Goal: Information Seeking & Learning: Learn about a topic

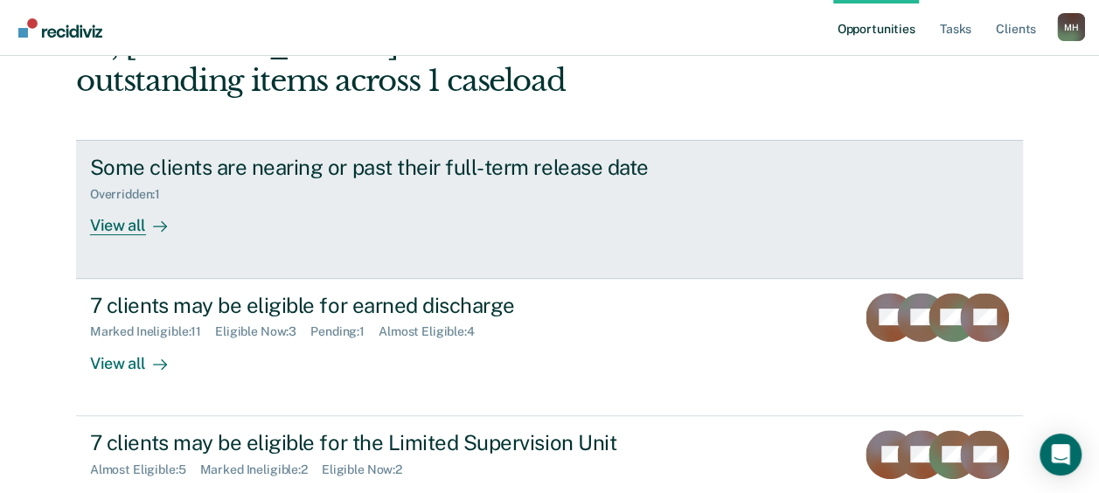
scroll to position [145, 0]
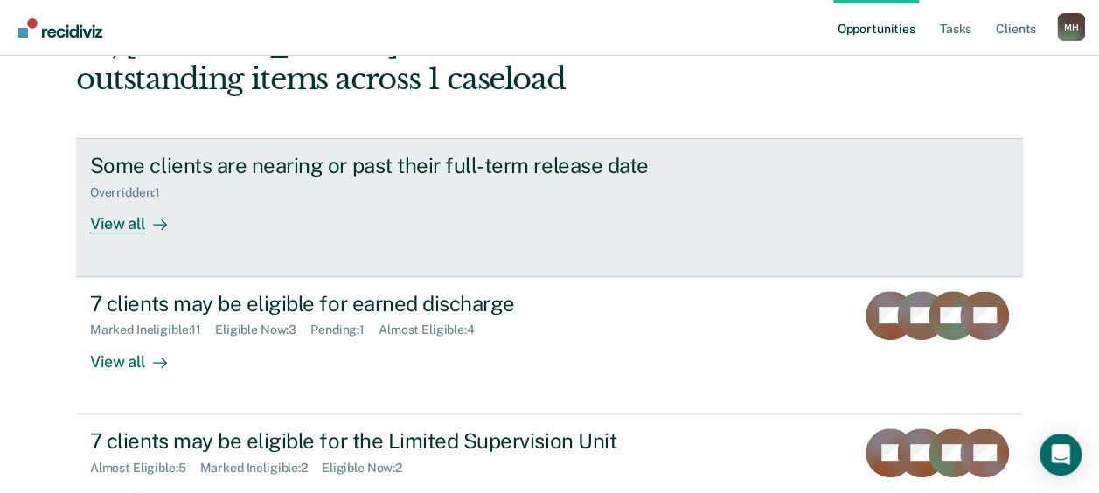
click at [446, 212] on div "Some clients are nearing or past their full-term release date Overridden : 1 Vi…" at bounding box center [418, 193] width 656 height 80
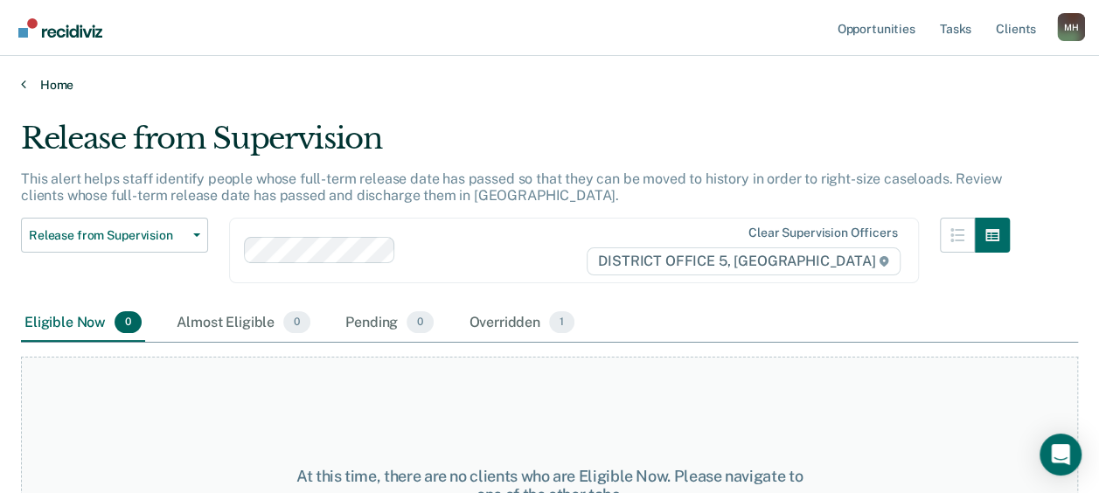
click at [30, 88] on link "Home" at bounding box center [549, 85] width 1057 height 16
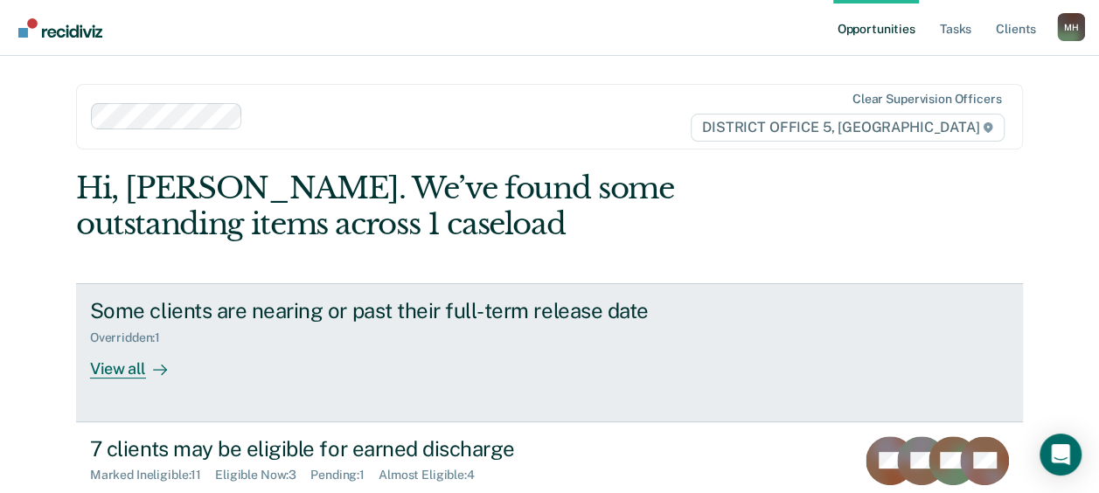
click at [117, 362] on div "View all" at bounding box center [139, 362] width 98 height 34
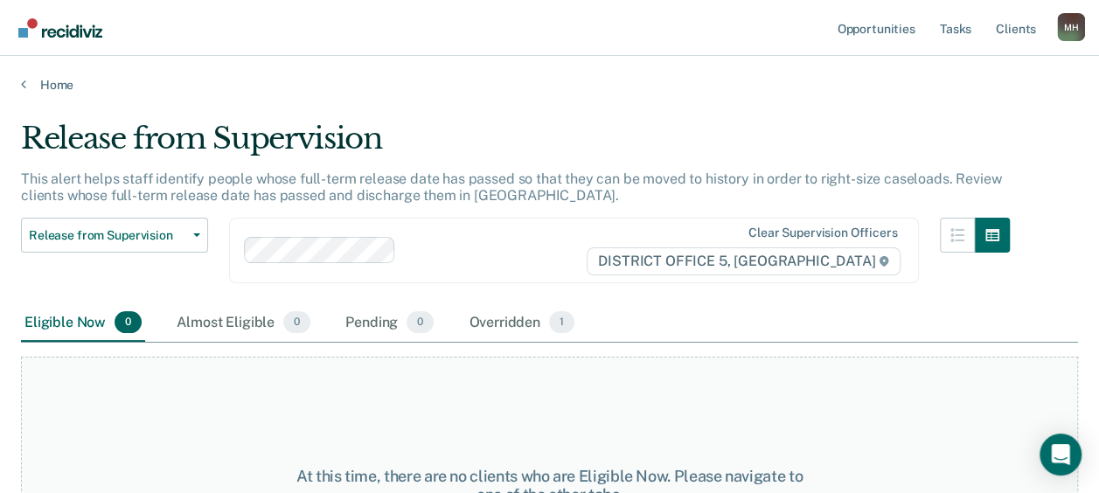
scroll to position [117, 0]
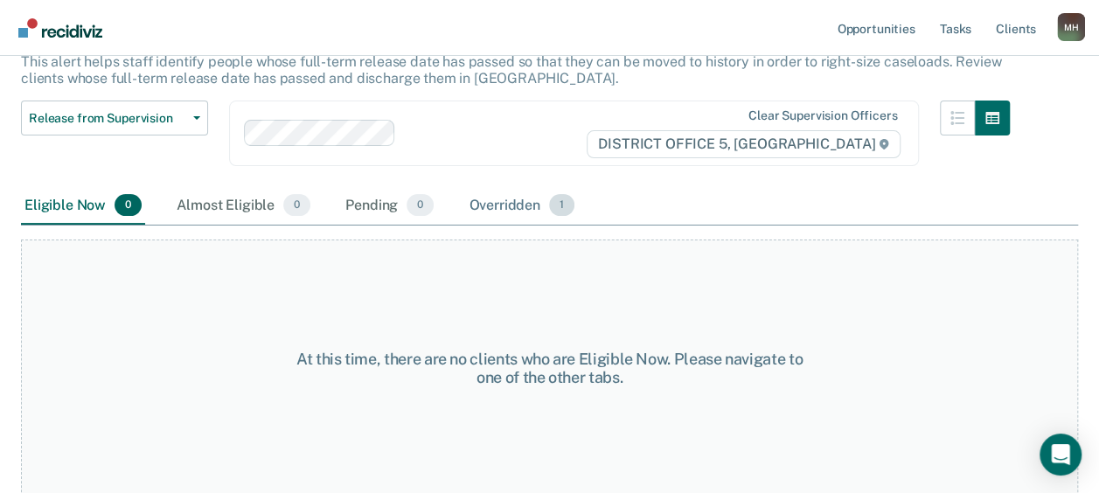
click at [556, 205] on span "1" at bounding box center [561, 205] width 25 height 23
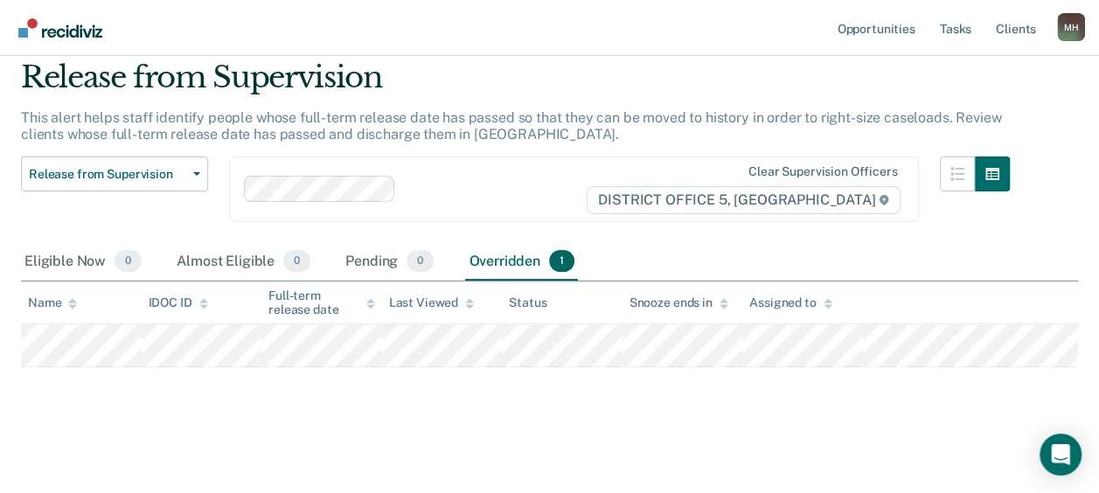
scroll to position [69, 0]
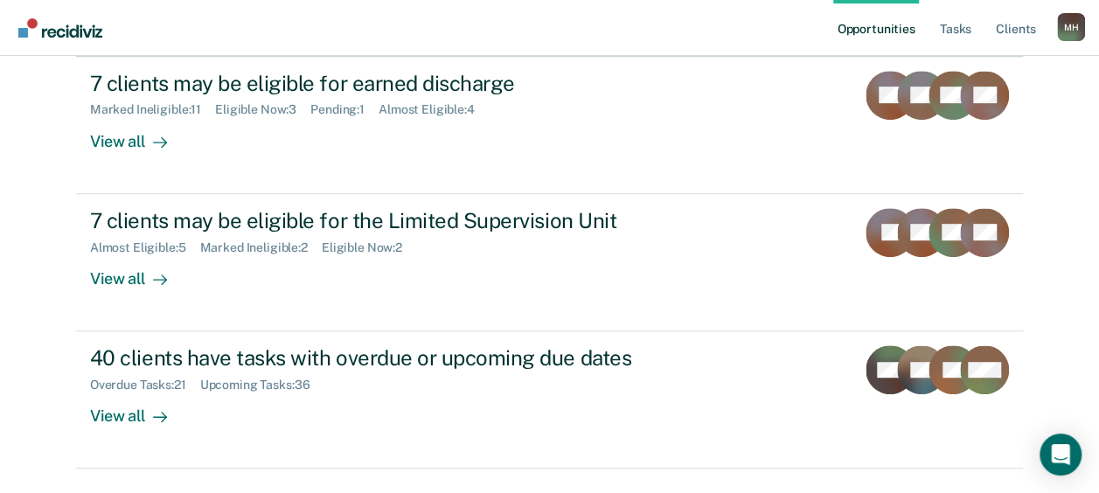
scroll to position [369, 0]
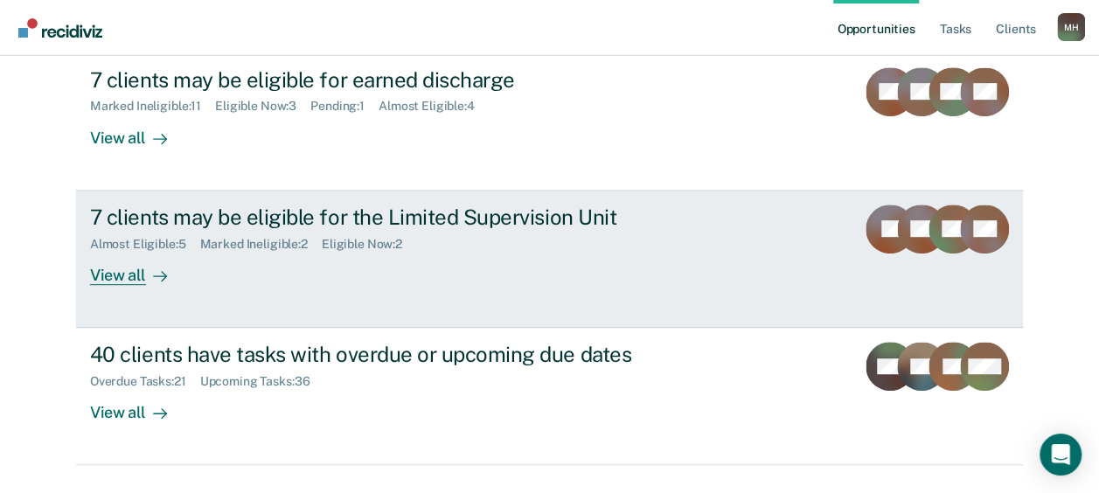
click at [469, 255] on div "7 clients may be eligible for the Limited Supervision Unit Almost Eligible : 5 …" at bounding box center [418, 245] width 656 height 80
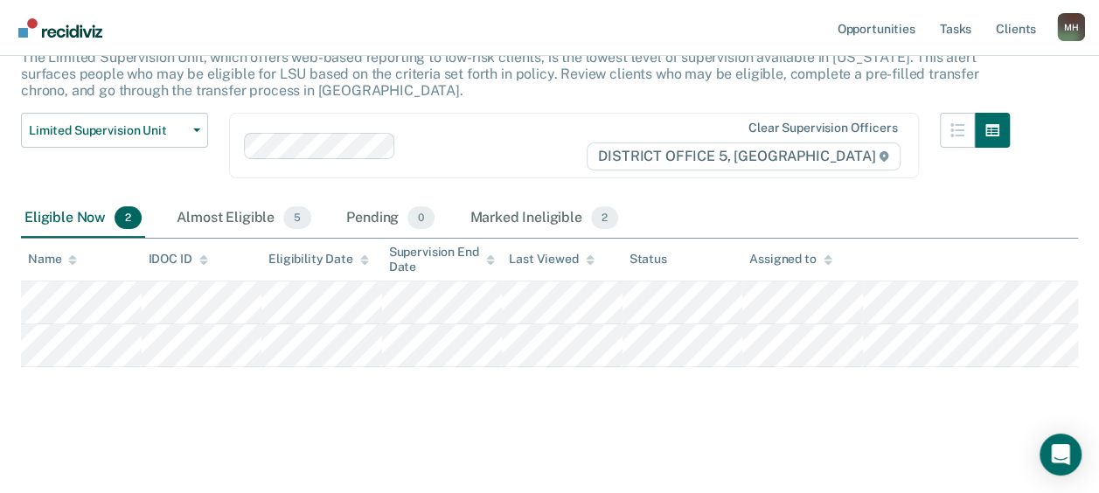
scroll to position [137, 0]
click at [189, 374] on div "Limited Supervision Unit The Limited Supervision Unit, which offers web-based r…" at bounding box center [549, 208] width 1057 height 419
click at [305, 414] on div "Limited Supervision Unit The Limited Supervision Unit, which offers web-based r…" at bounding box center [549, 208] width 1057 height 419
click at [269, 205] on div "Almost Eligible 5" at bounding box center [244, 218] width 142 height 38
